Goal: Navigation & Orientation: Understand site structure

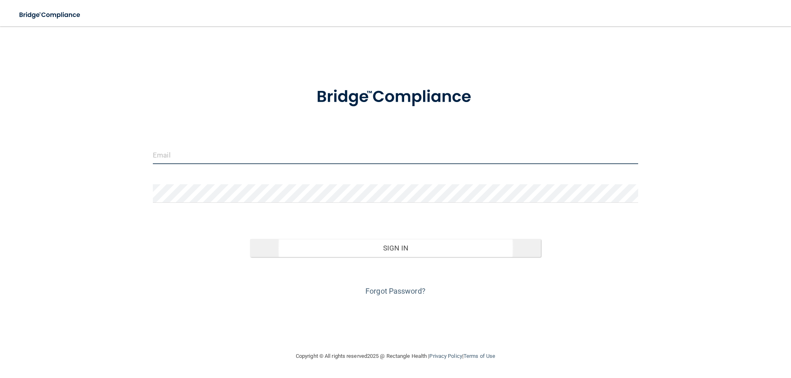
type input "[EMAIL_ADDRESS][DOMAIN_NAME]"
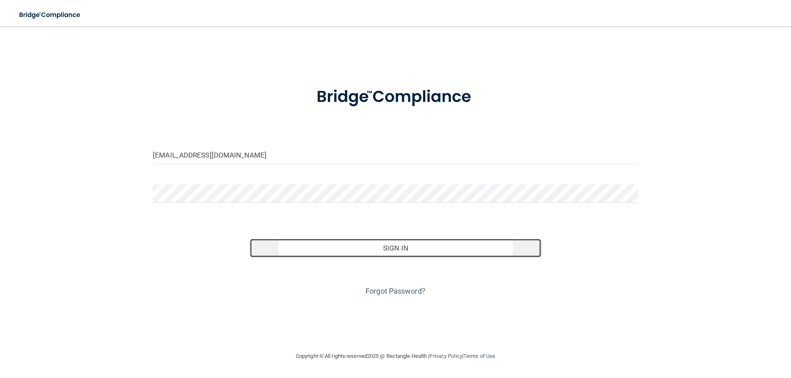
click at [385, 245] on button "Sign In" at bounding box center [395, 248] width 291 height 18
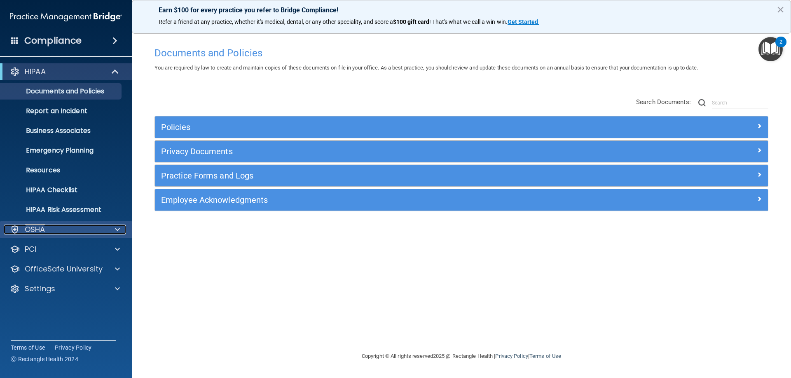
click at [77, 229] on div "OSHA" at bounding box center [55, 230] width 102 height 10
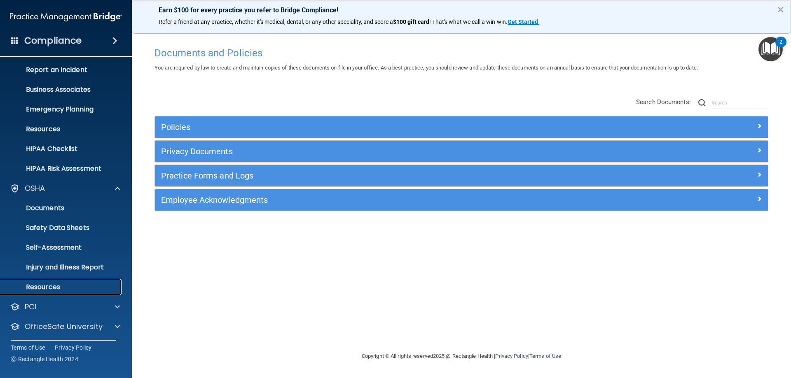
click at [48, 281] on link "Resources" at bounding box center [57, 287] width 130 height 16
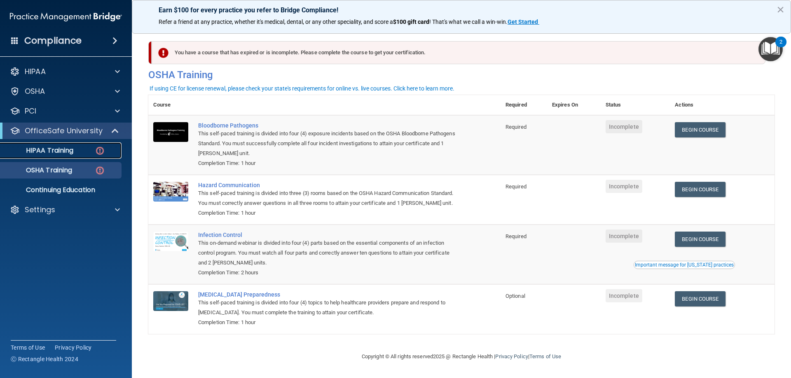
click at [45, 155] on link "HIPAA Training" at bounding box center [57, 150] width 130 height 16
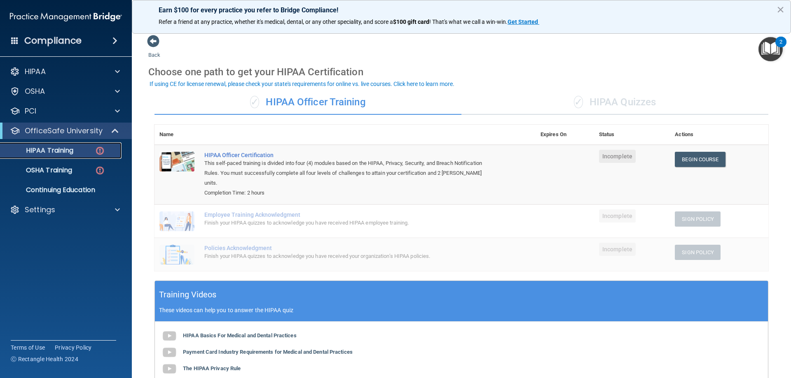
scroll to position [149, 0]
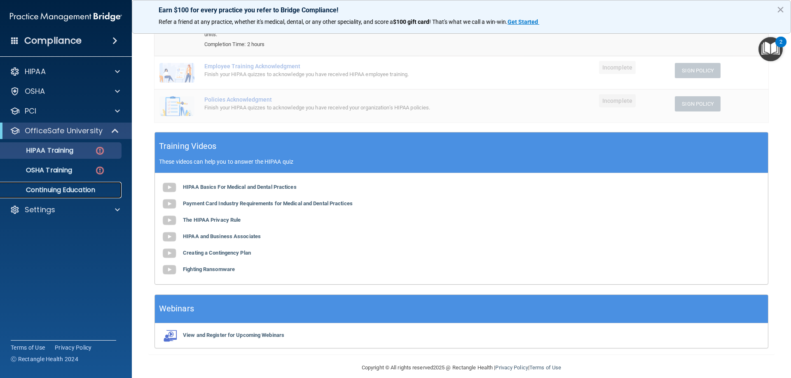
click at [83, 190] on p "Continuing Education" at bounding box center [61, 190] width 112 height 8
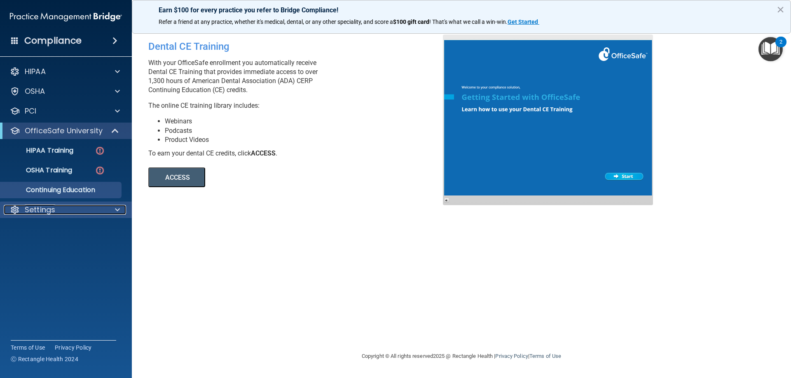
click at [86, 206] on div "Settings" at bounding box center [55, 210] width 102 height 10
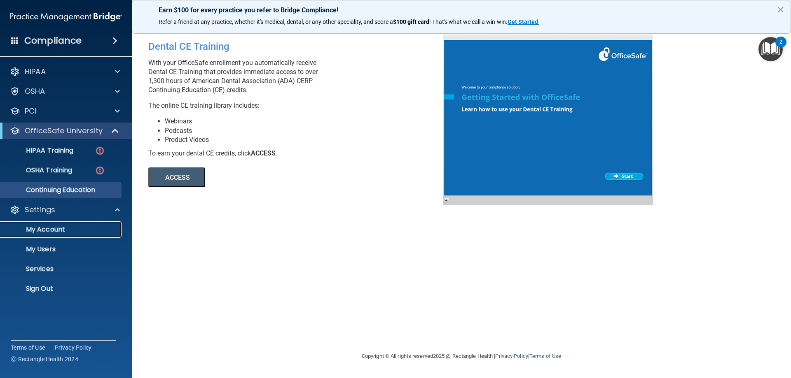
click at [54, 233] on p "My Account" at bounding box center [61, 230] width 112 height 8
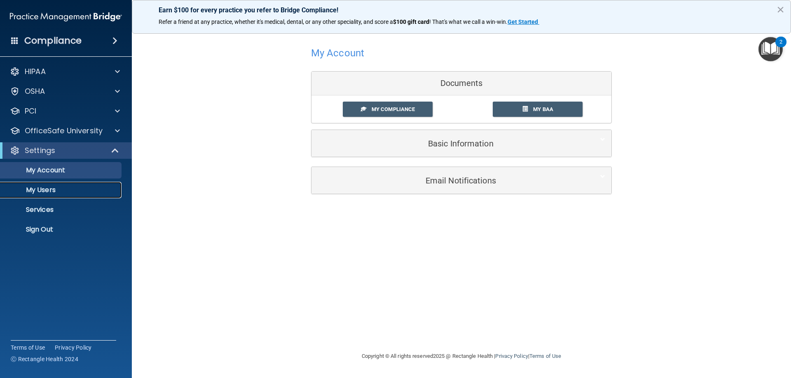
click at [75, 189] on p "My Users" at bounding box center [61, 190] width 112 height 8
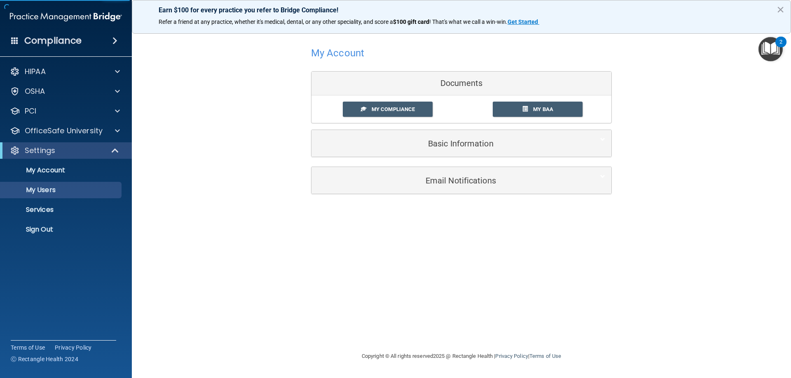
select select "20"
